Goal: Transaction & Acquisition: Purchase product/service

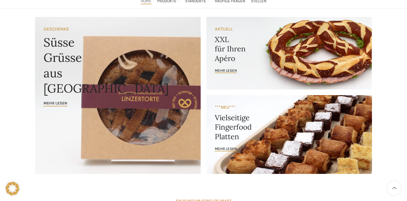
scroll to position [45, 0]
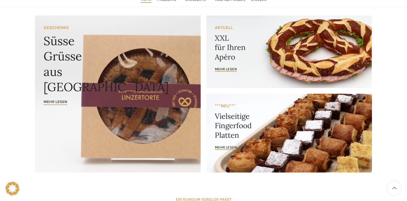
click at [294, 112] on link "Banner link" at bounding box center [289, 133] width 166 height 79
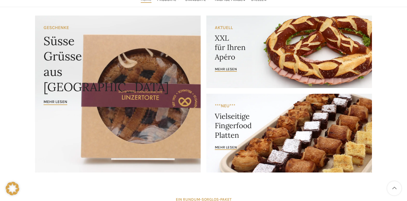
click at [237, 64] on link "Banner link" at bounding box center [289, 52] width 166 height 73
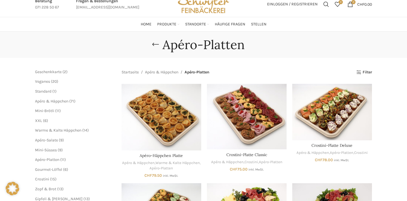
scroll to position [25, 0]
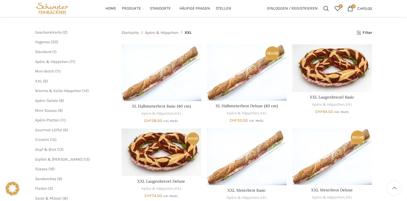
scroll to position [60, 0]
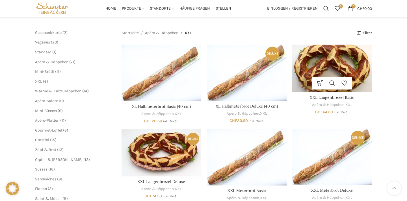
click at [331, 68] on img "XXL Laugenbrezel Basic" at bounding box center [332, 69] width 80 height 48
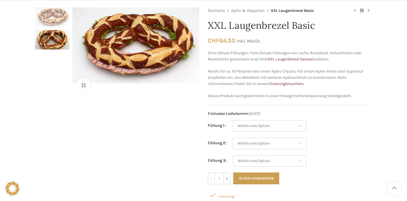
scroll to position [69, 0]
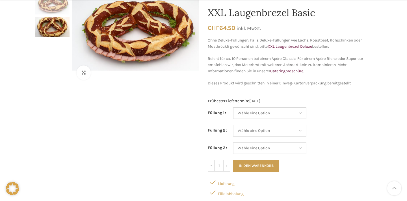
click at [290, 108] on select "Wähle eine Option Salami Schinken Fleischkäse Trutenschinken Appenzellerkäse Gr…" at bounding box center [269, 113] width 73 height 12
